Goal: Task Accomplishment & Management: Complete application form

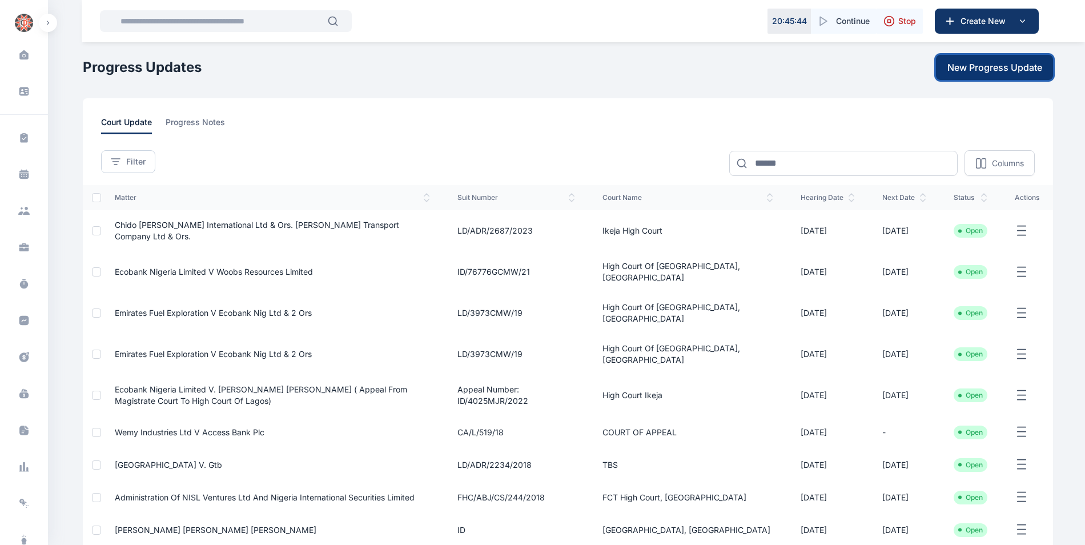
click at [988, 66] on span "New Progress Update" at bounding box center [995, 68] width 95 height 14
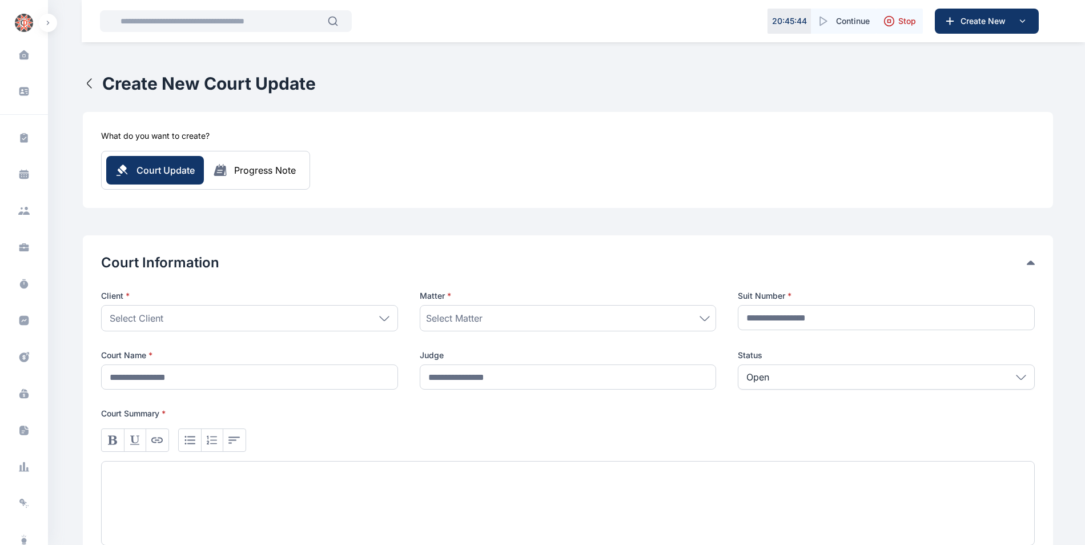
click at [390, 313] on div "Select Client" at bounding box center [249, 318] width 297 height 26
click at [380, 318] on icon at bounding box center [384, 318] width 10 height 5
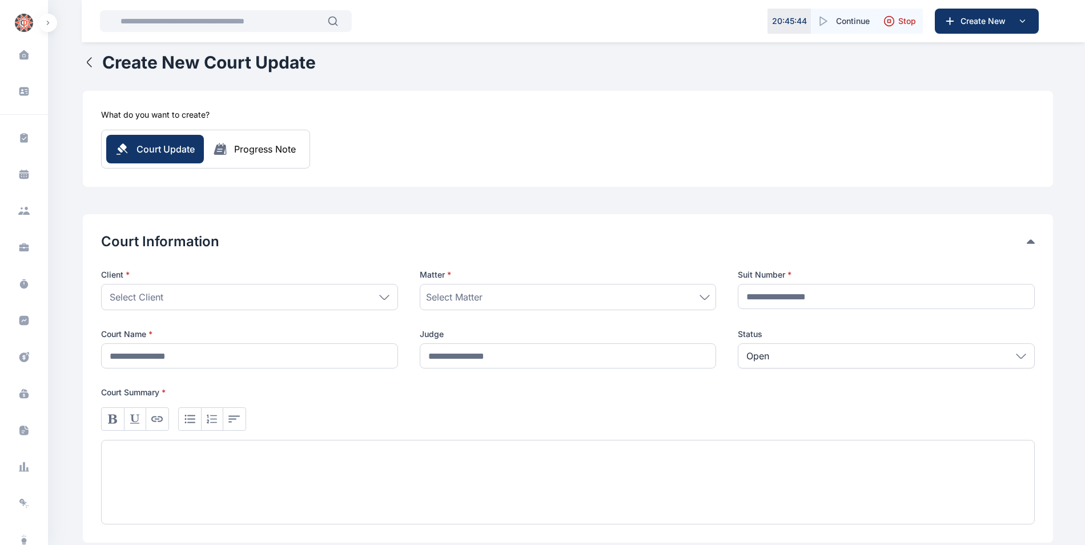
scroll to position [18, 0]
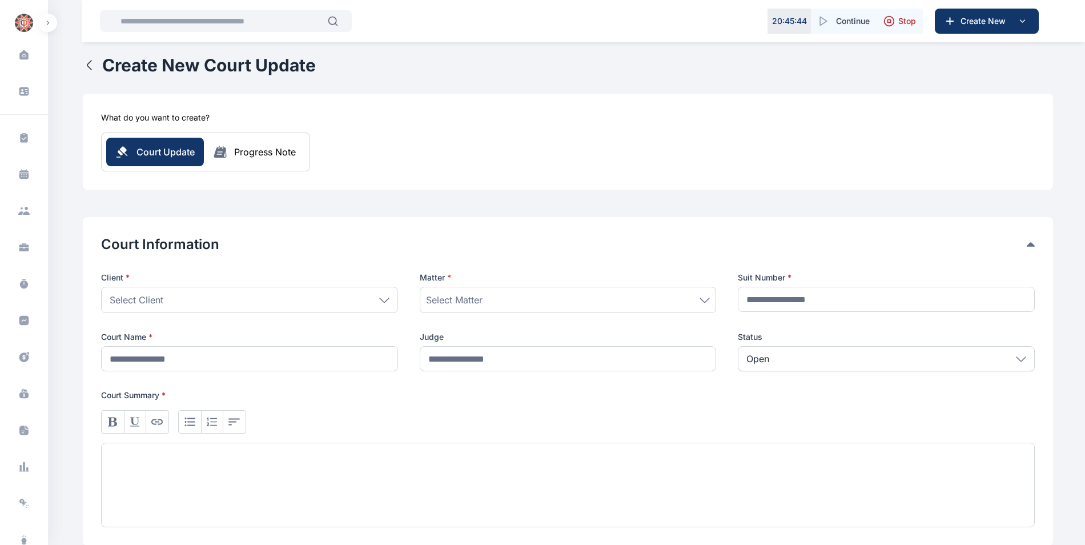
click at [380, 302] on icon at bounding box center [384, 300] width 10 height 5
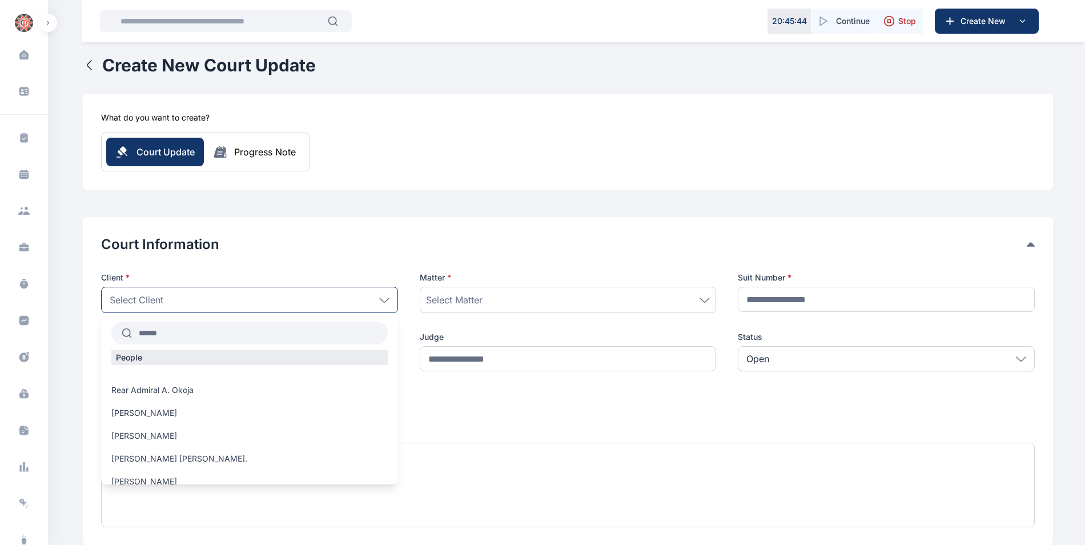
click at [310, 328] on input "text" at bounding box center [260, 333] width 256 height 21
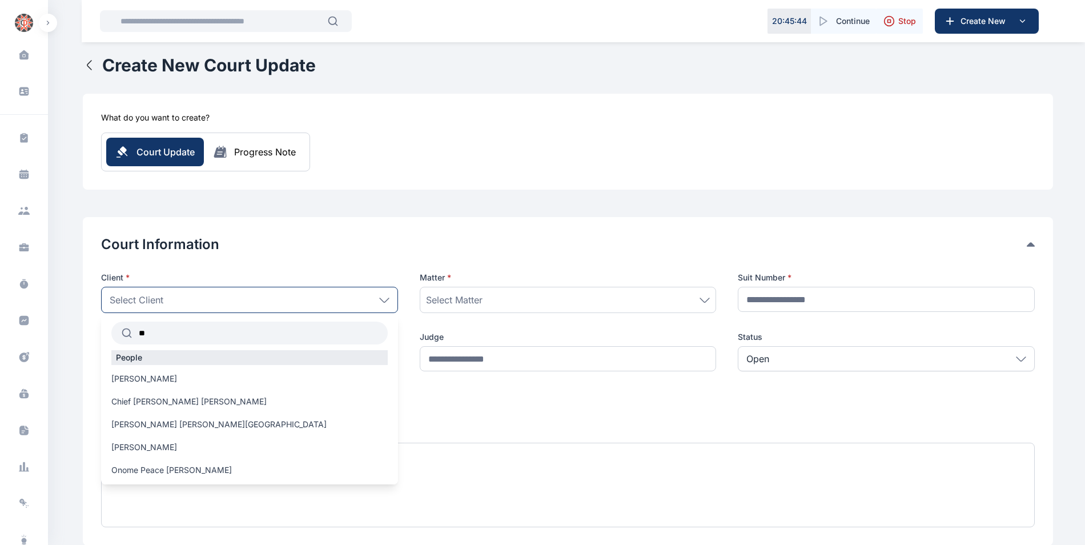
type input "*"
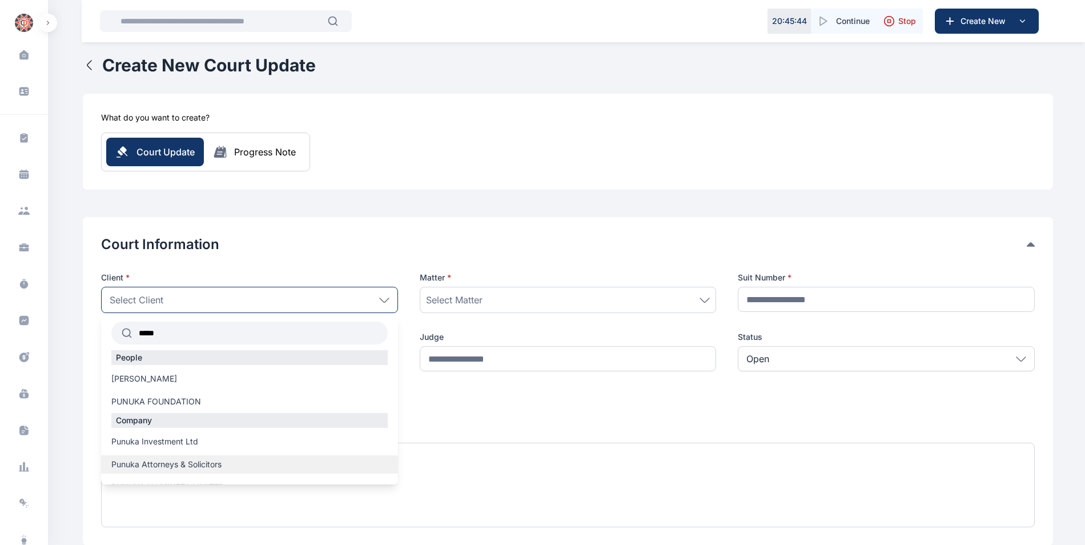
type input "*****"
click at [264, 459] on label "Punuka Attorneys & Solicitors" at bounding box center [249, 464] width 297 height 11
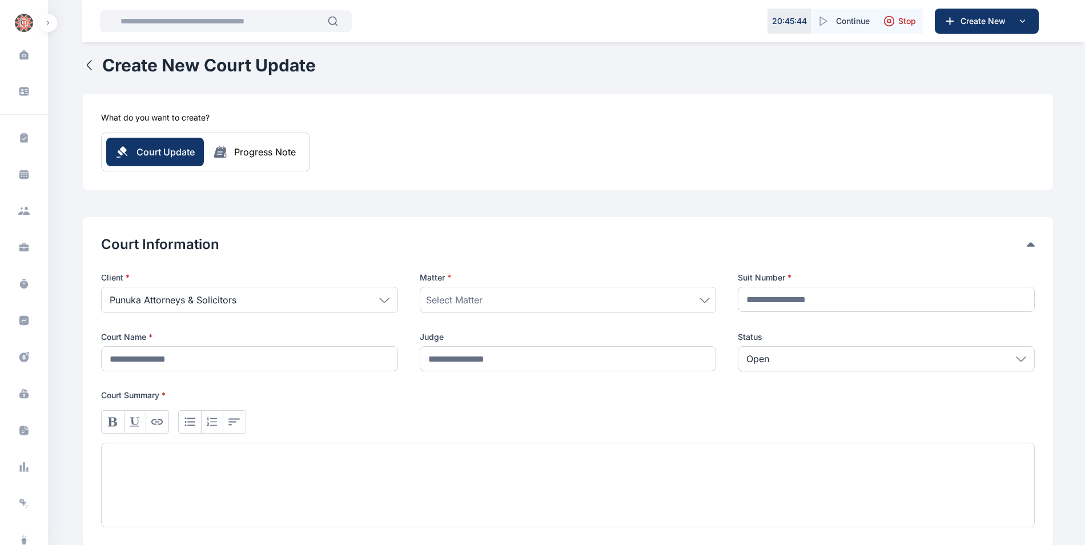
click at [588, 304] on div "Select Matter" at bounding box center [568, 300] width 284 height 14
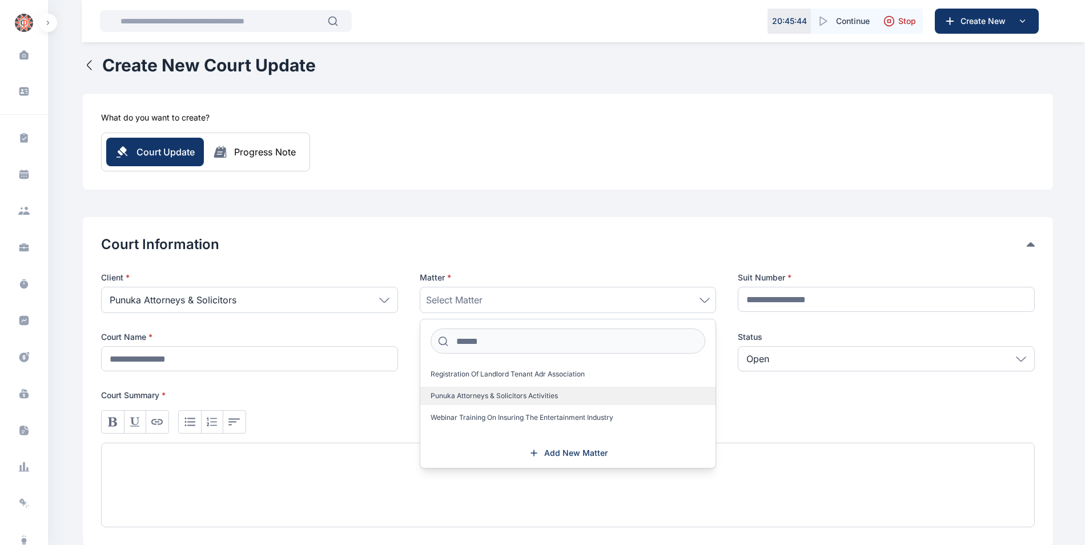
click at [563, 390] on label "Punuka Attorneys & Solicitors Activities" at bounding box center [568, 396] width 296 height 18
click at [600, 398] on label "Punuka Attorneys & Solicitors Activities" at bounding box center [568, 396] width 296 height 18
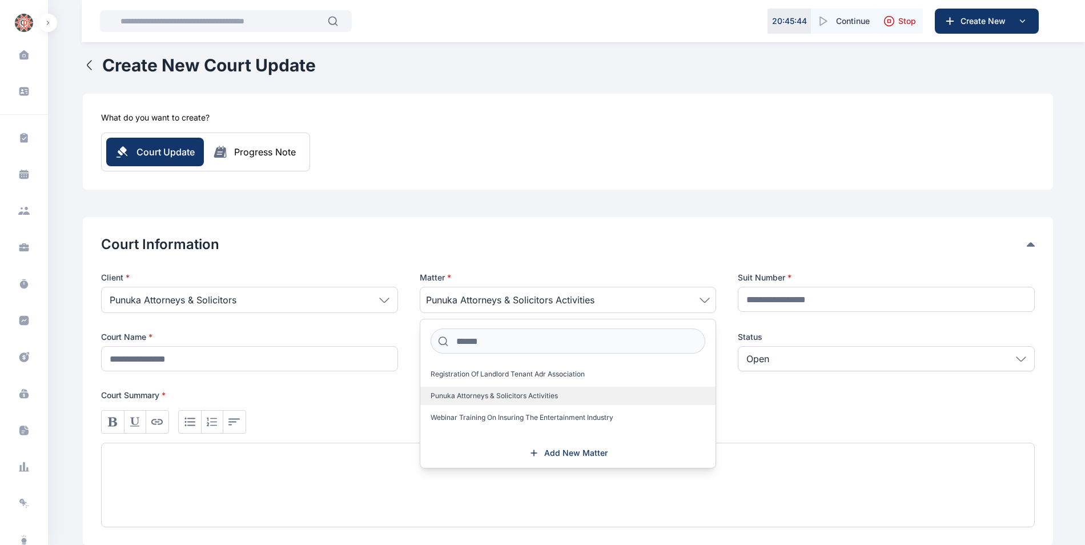
click at [600, 398] on label "Punuka Attorneys & Solicitors Activities" at bounding box center [568, 396] width 296 height 18
click at [799, 361] on div "Open" at bounding box center [886, 358] width 297 height 25
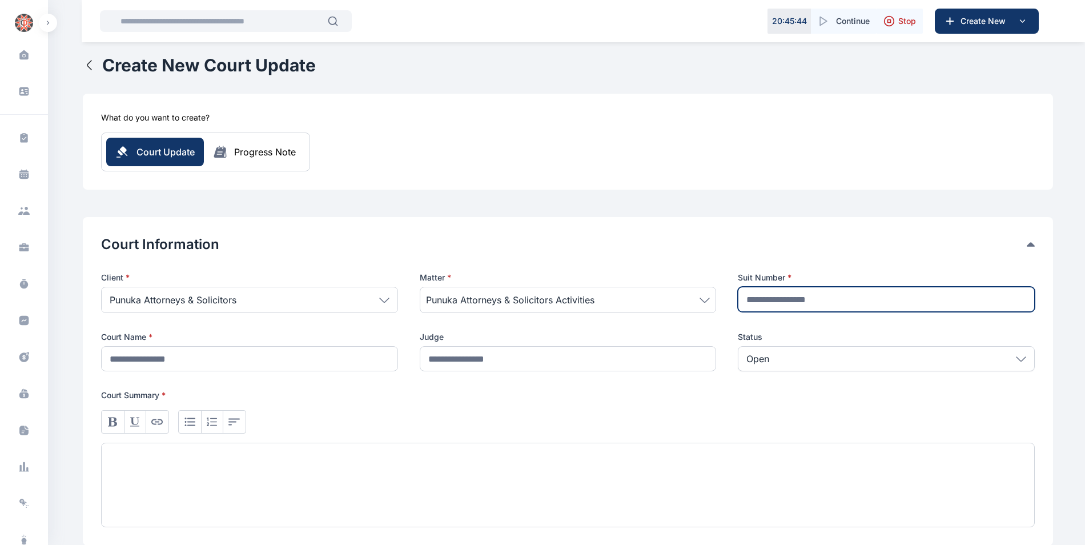
click at [796, 299] on input "text" at bounding box center [886, 299] width 297 height 25
type input "*"
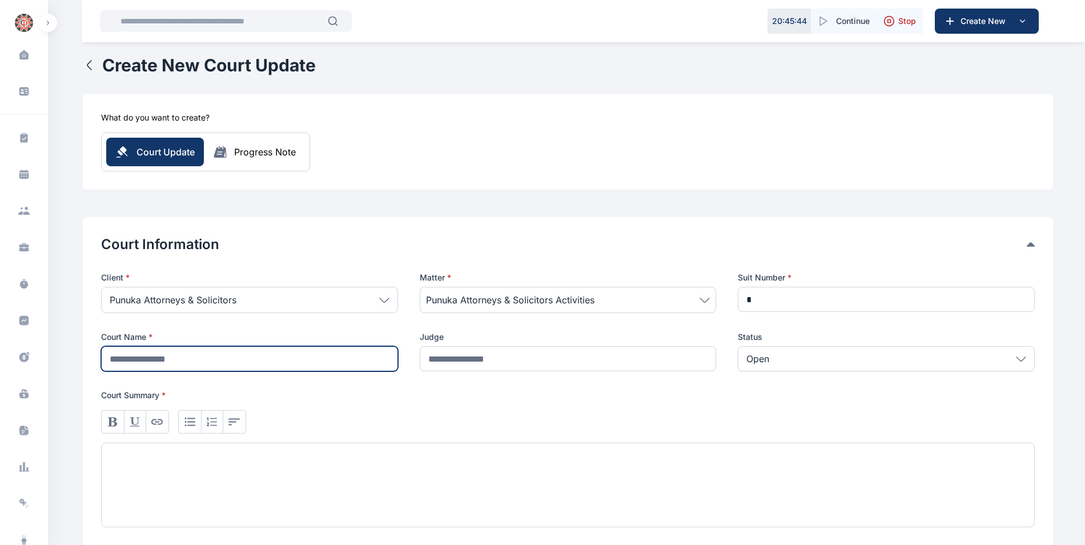
click at [189, 361] on input "text" at bounding box center [249, 358] width 297 height 25
type input "**********"
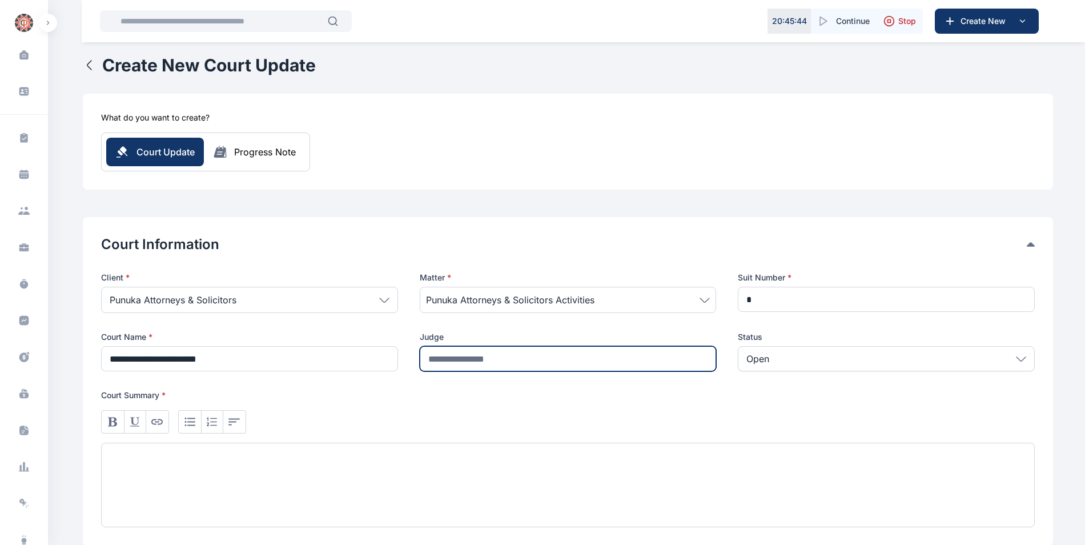
click at [459, 353] on input "text" at bounding box center [568, 358] width 297 height 25
type input "*"
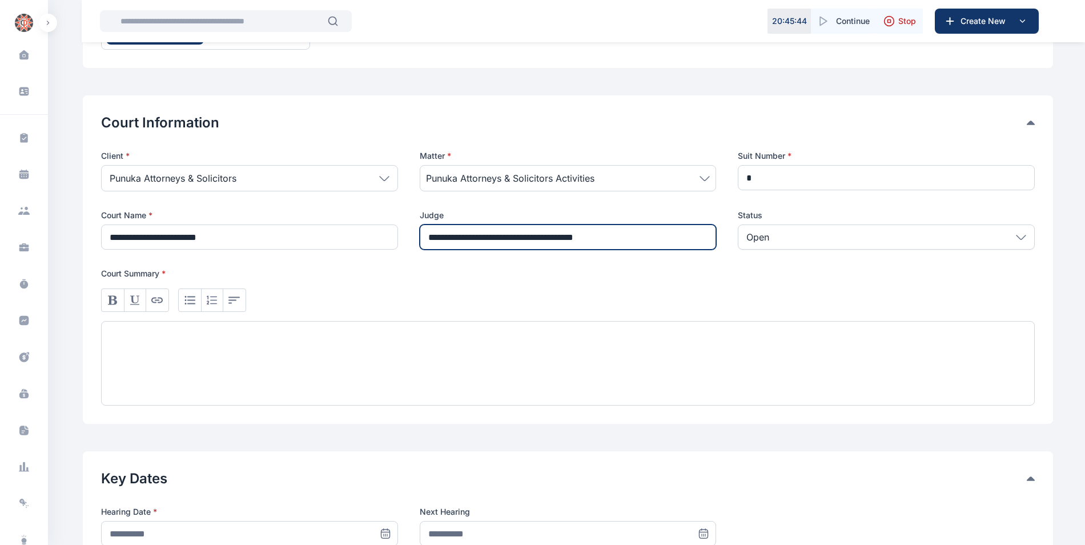
scroll to position [150, 0]
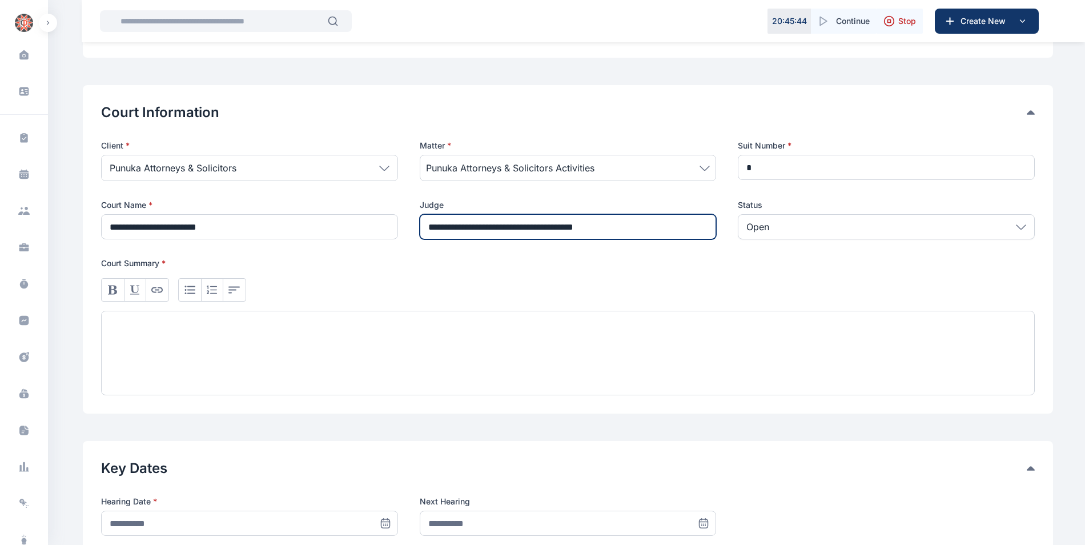
type input "**********"
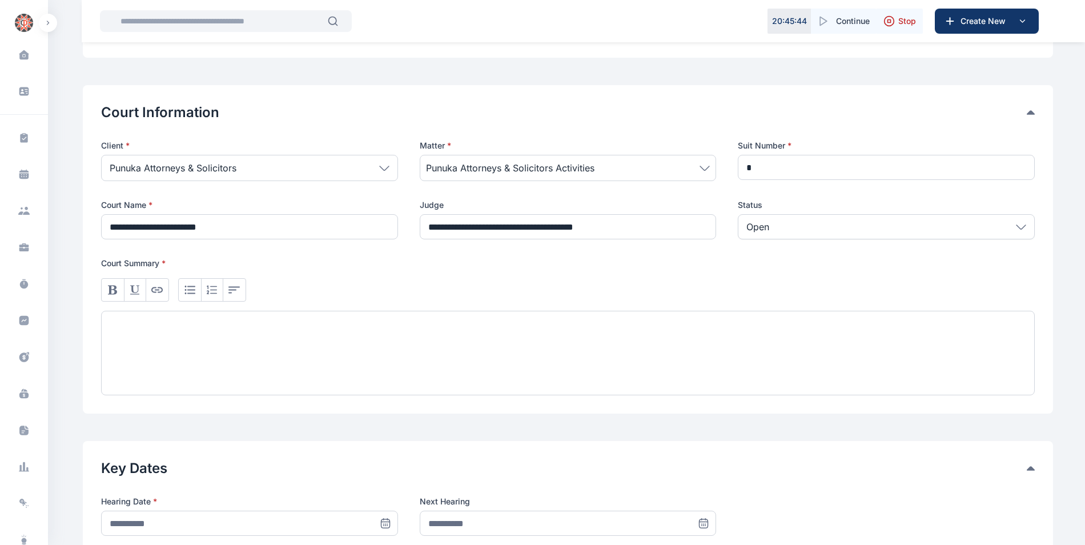
click at [303, 318] on div at bounding box center [568, 353] width 934 height 85
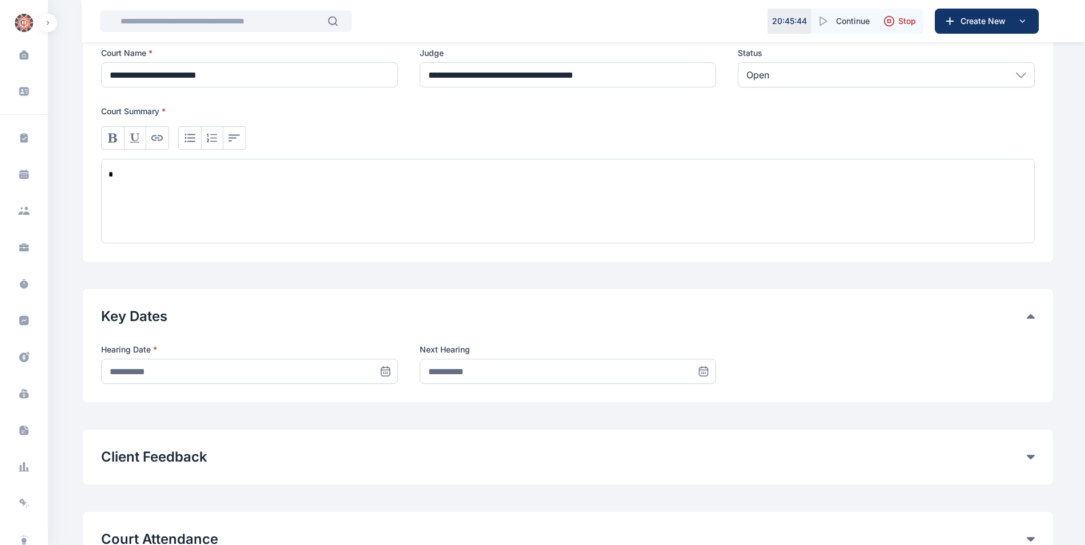
scroll to position [327, 0]
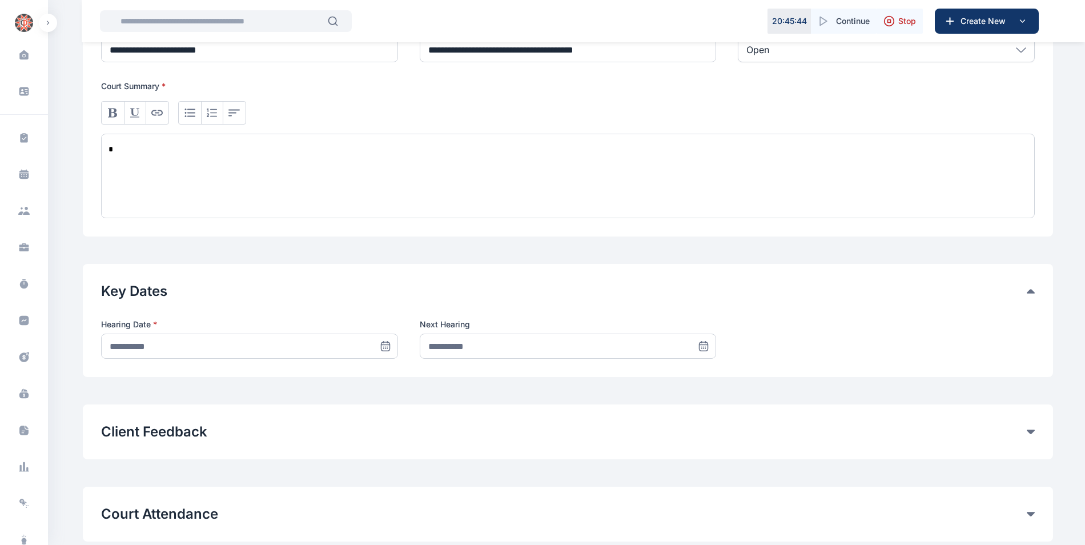
click at [388, 345] on icon at bounding box center [385, 345] width 8 height 0
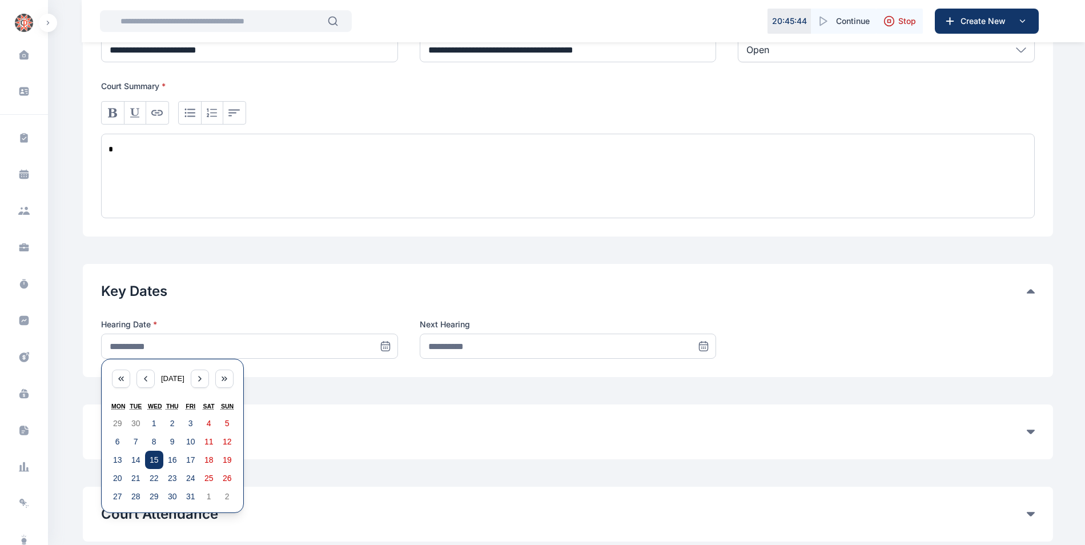
click at [153, 460] on abbr "15" at bounding box center [154, 459] width 9 height 9
type input "**********"
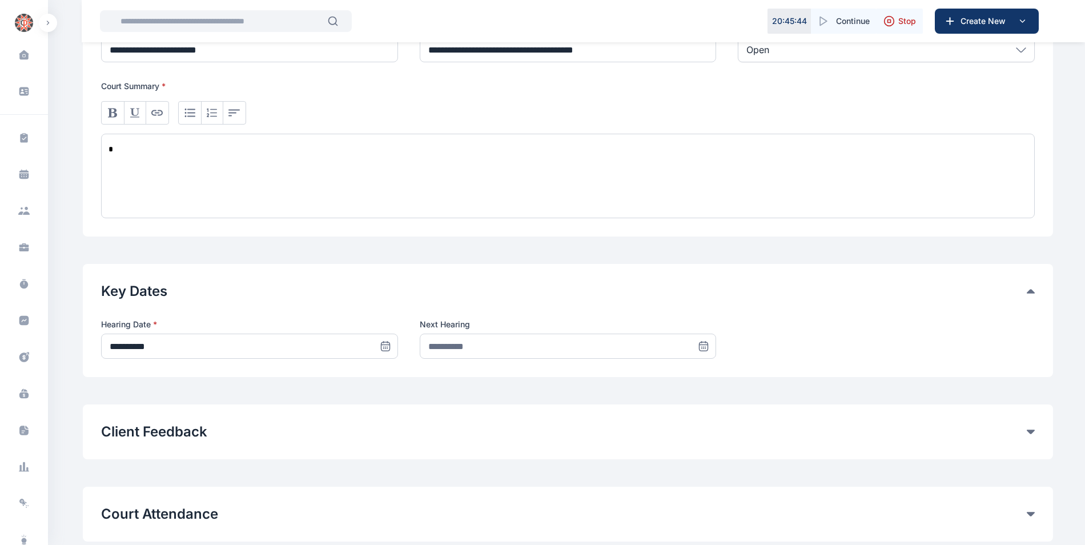
click at [703, 347] on icon at bounding box center [703, 345] width 11 height 11
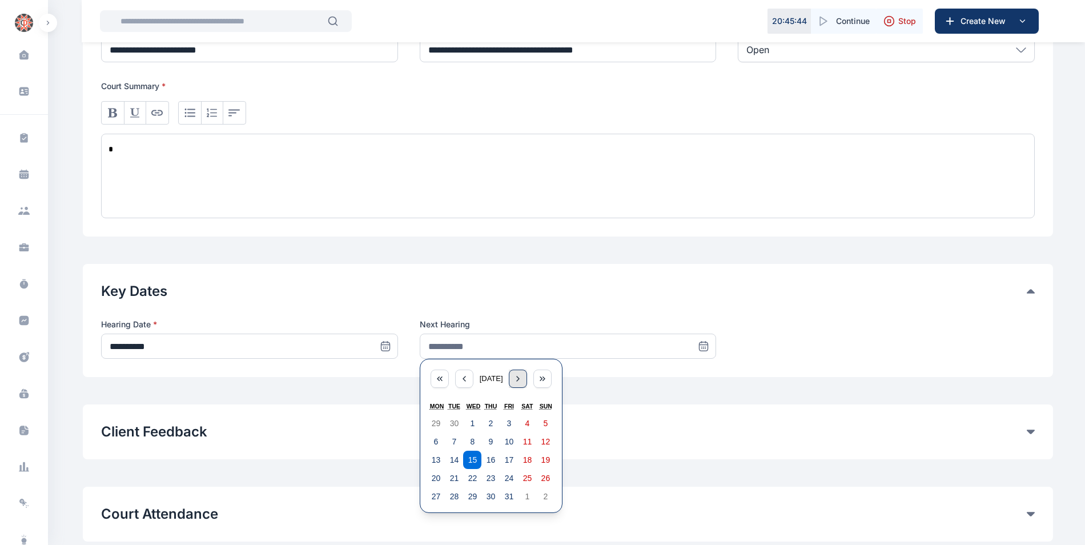
click at [523, 382] on icon "button" at bounding box center [518, 378] width 9 height 9
click at [462, 378] on icon "button" at bounding box center [464, 378] width 9 height 9
click at [490, 497] on abbr "30" at bounding box center [491, 496] width 9 height 9
type input "**********"
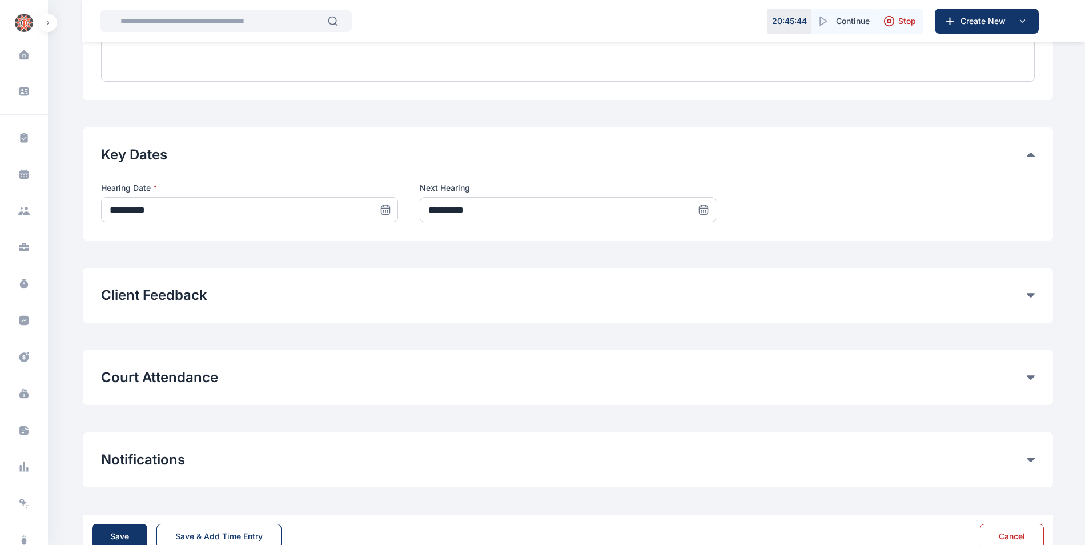
scroll to position [495, 0]
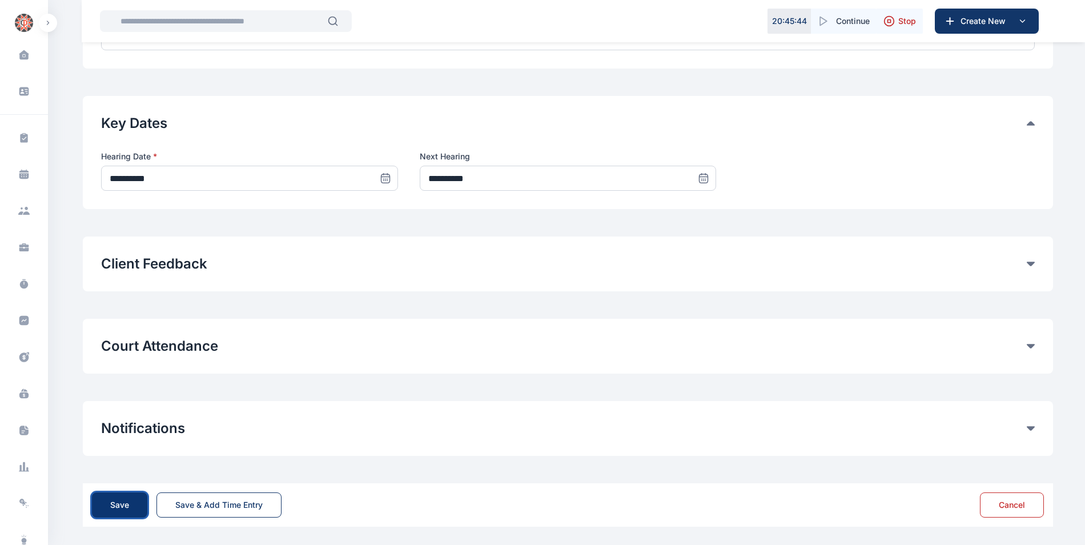
click at [125, 499] on button "Save" at bounding box center [119, 504] width 55 height 25
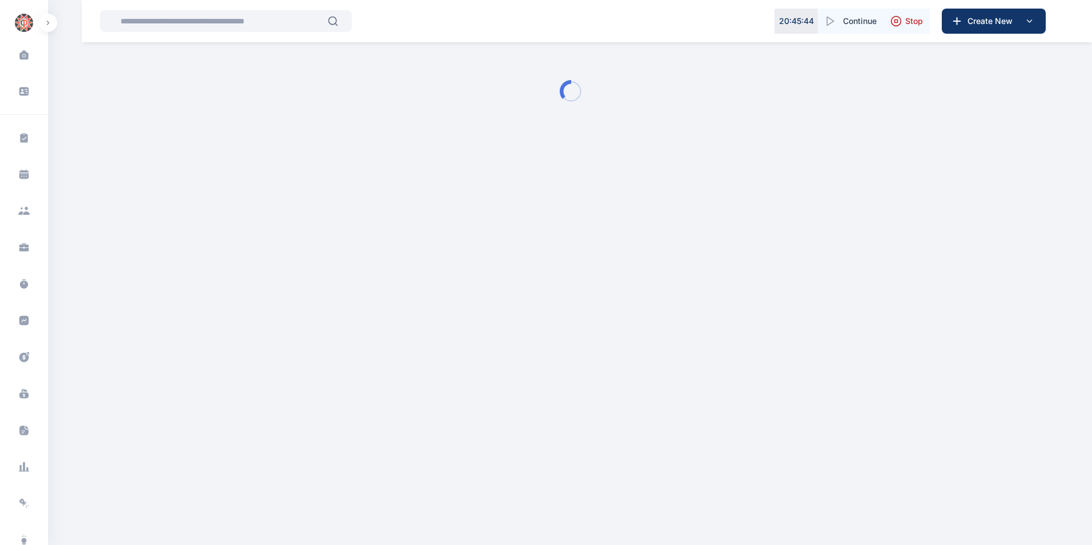
type input "**********"
